Goal: Information Seeking & Learning: Understand process/instructions

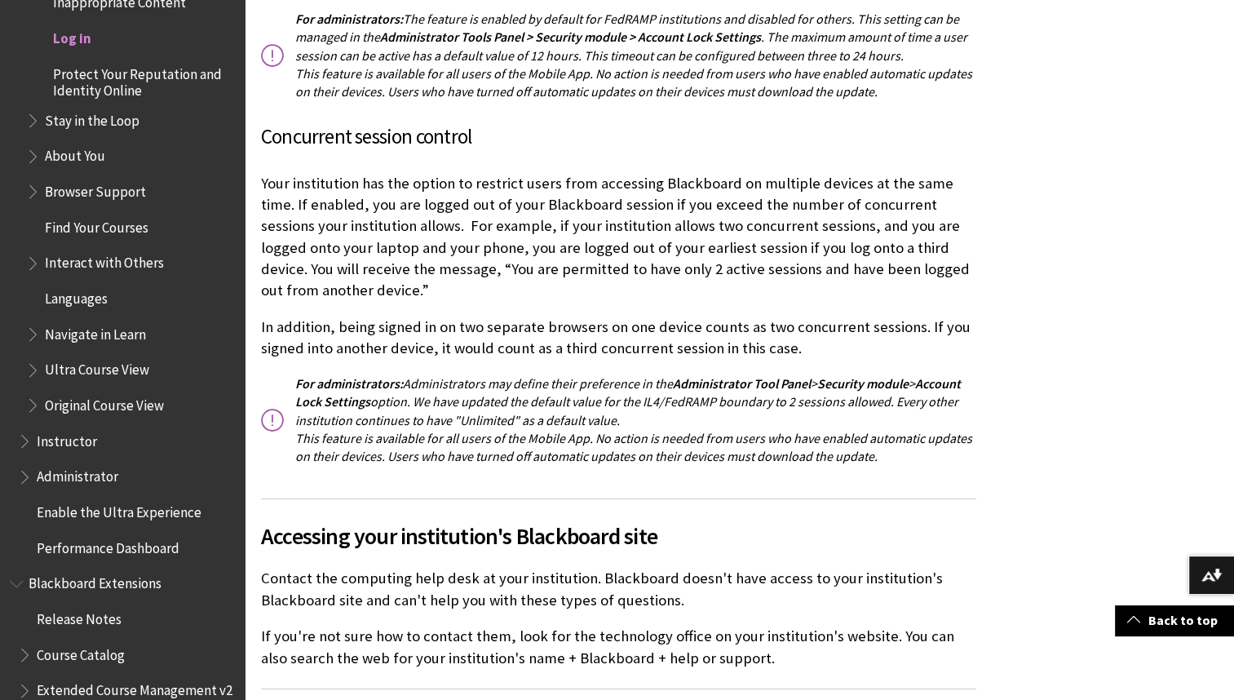
scroll to position [3262, 0]
